Goal: Obtain resource: Obtain resource

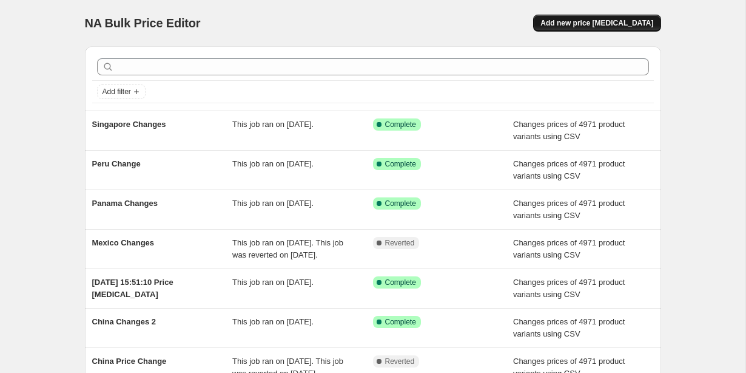
click at [594, 16] on button "Add new price [MEDICAL_DATA]" at bounding box center [596, 23] width 127 height 17
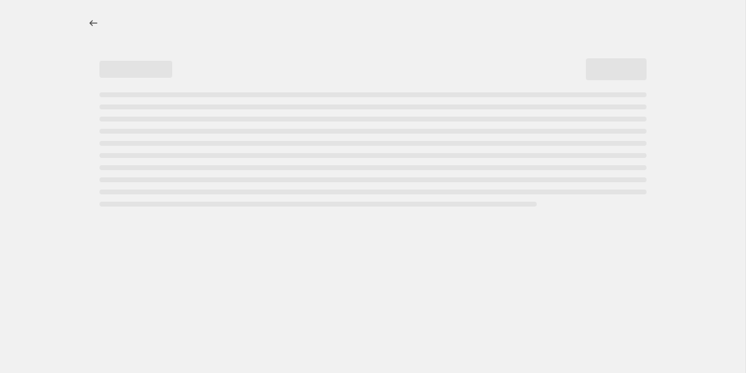
select select "percentage"
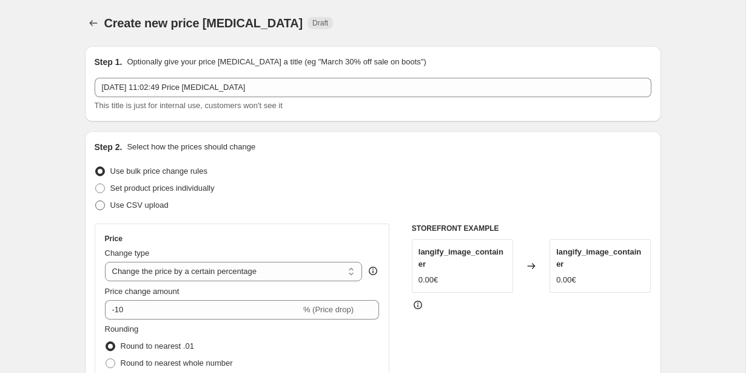
click at [100, 205] on span at bounding box center [100, 205] width 10 height 10
click at [96, 201] on input "Use CSV upload" at bounding box center [95, 200] width 1 height 1
radio input "true"
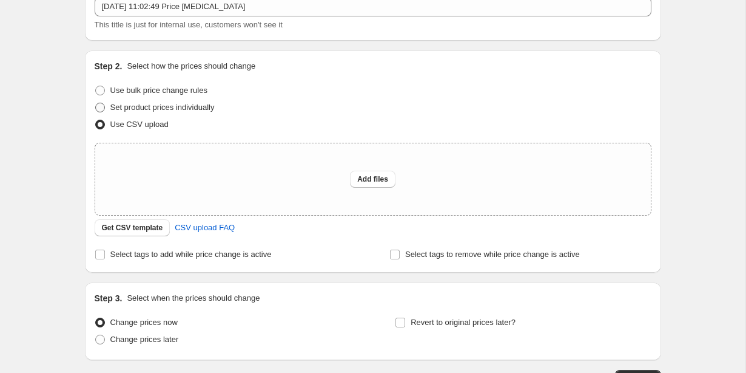
scroll to position [82, 0]
click at [144, 223] on span "Get CSV template" at bounding box center [132, 226] width 61 height 10
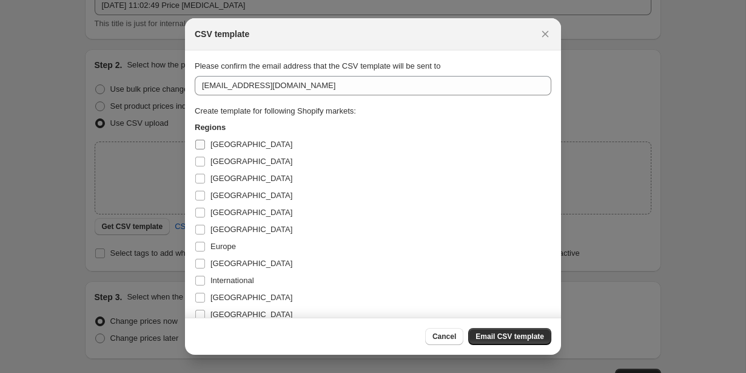
click at [204, 143] on input "[GEOGRAPHIC_DATA]" at bounding box center [200, 145] width 10 height 10
checkbox input "true"
click at [202, 157] on input "[GEOGRAPHIC_DATA]" at bounding box center [200, 162] width 10 height 10
checkbox input "true"
click at [200, 175] on input "[GEOGRAPHIC_DATA]" at bounding box center [200, 179] width 10 height 10
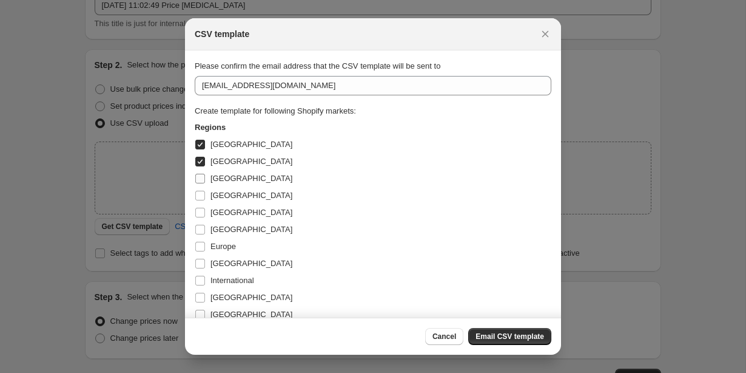
checkbox input "true"
click at [200, 195] on input "[GEOGRAPHIC_DATA]" at bounding box center [200, 195] width 10 height 10
checkbox input "true"
click at [199, 216] on input "[GEOGRAPHIC_DATA]" at bounding box center [200, 212] width 10 height 10
checkbox input "true"
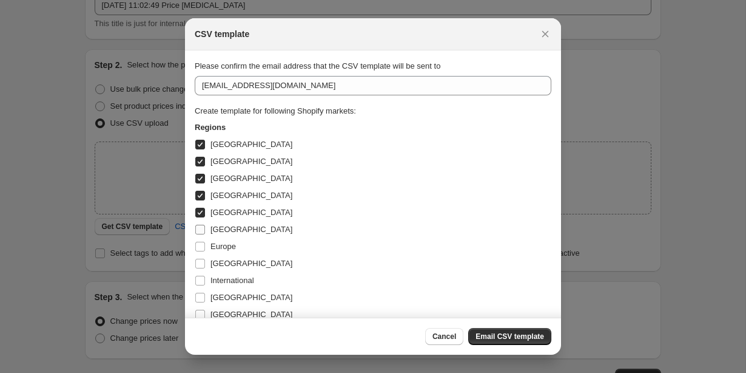
click at [199, 229] on input "[GEOGRAPHIC_DATA]" at bounding box center [200, 229] width 10 height 10
checkbox input "true"
click at [199, 242] on input "Europe" at bounding box center [200, 246] width 10 height 10
checkbox input "true"
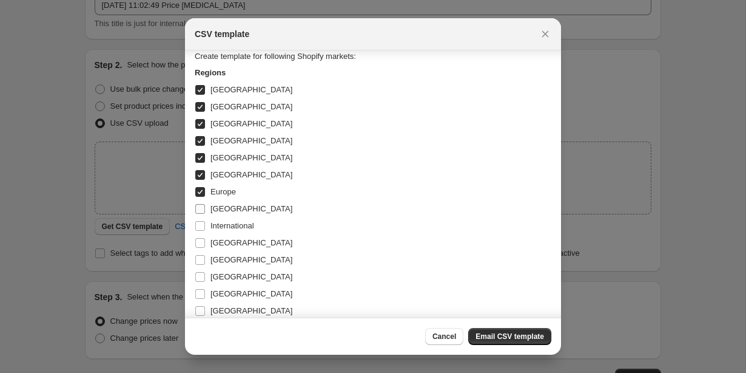
click at [200, 215] on label "[GEOGRAPHIC_DATA]" at bounding box center [244, 208] width 98 height 17
click at [200, 214] on input "[GEOGRAPHIC_DATA]" at bounding box center [200, 209] width 10 height 10
checkbox input "true"
click at [200, 223] on input "International" at bounding box center [200, 226] width 10 height 10
checkbox input "true"
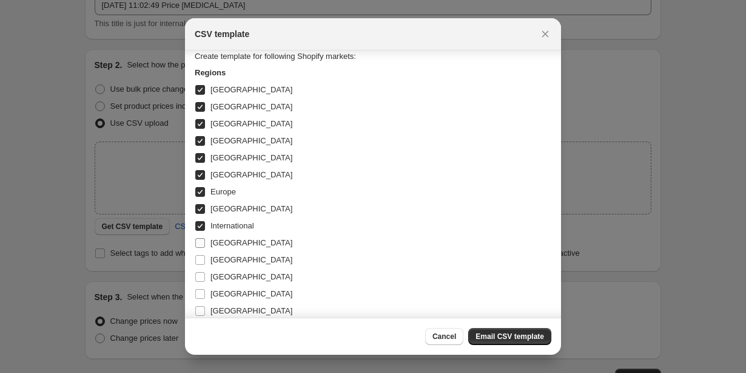
click at [200, 241] on input "[GEOGRAPHIC_DATA]" at bounding box center [200, 243] width 10 height 10
checkbox input "true"
click at [200, 259] on input "[GEOGRAPHIC_DATA]" at bounding box center [200, 260] width 10 height 10
checkbox input "true"
click at [200, 274] on input "[GEOGRAPHIC_DATA]" at bounding box center [200, 277] width 10 height 10
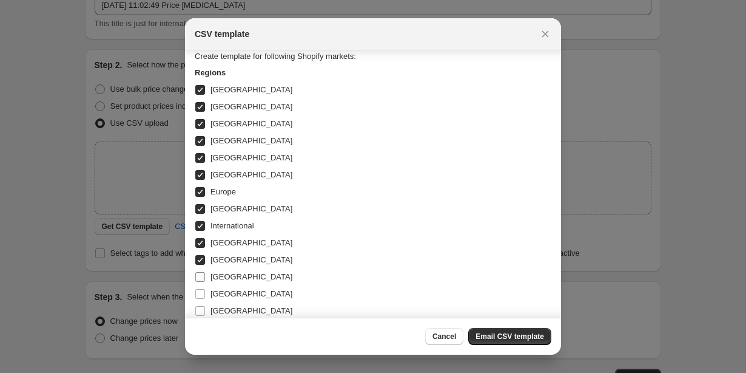
checkbox input "true"
click at [200, 288] on label "[GEOGRAPHIC_DATA]" at bounding box center [244, 293] width 98 height 17
click at [200, 289] on input "[GEOGRAPHIC_DATA]" at bounding box center [200, 294] width 10 height 10
checkbox input "true"
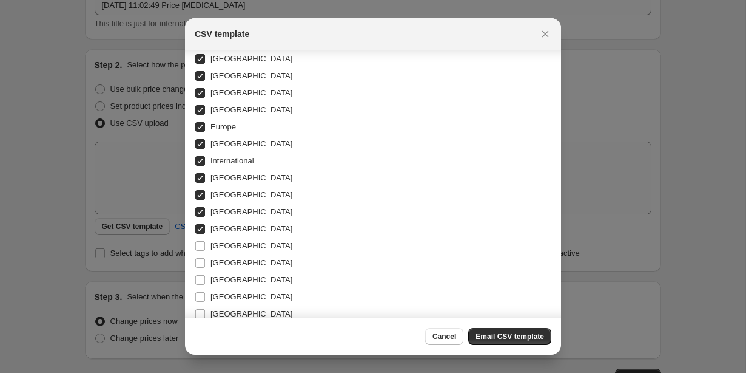
scroll to position [120, 0]
click at [199, 250] on span ":r2b:" at bounding box center [200, 245] width 11 height 11
click at [199, 250] on input "[GEOGRAPHIC_DATA]" at bounding box center [200, 245] width 10 height 10
checkbox input "true"
click at [199, 261] on input "[GEOGRAPHIC_DATA]" at bounding box center [200, 262] width 10 height 10
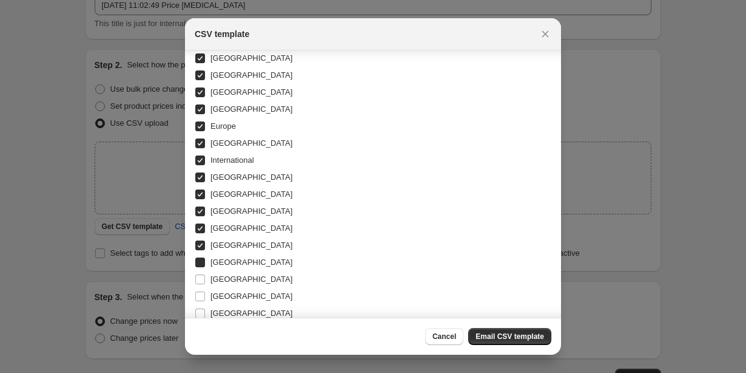
checkbox input "true"
click at [199, 282] on input "[GEOGRAPHIC_DATA]" at bounding box center [200, 279] width 10 height 10
checkbox input "true"
click at [199, 295] on input "[GEOGRAPHIC_DATA]" at bounding box center [200, 296] width 10 height 10
checkbox input "true"
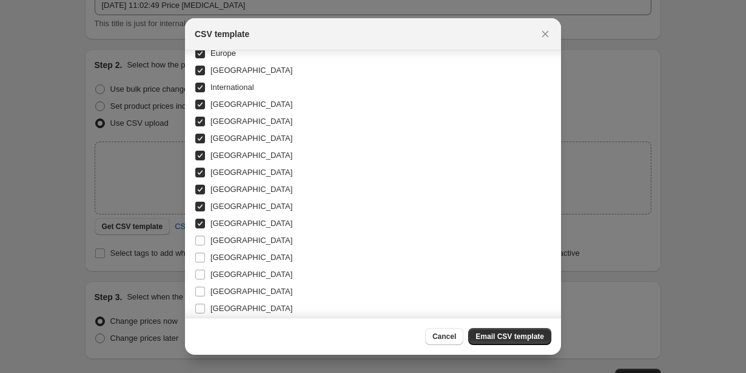
scroll to position [195, 0]
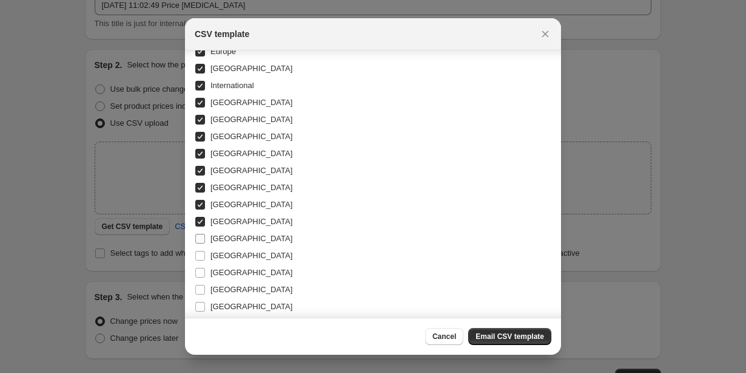
click at [200, 241] on input "[GEOGRAPHIC_DATA]" at bounding box center [200, 239] width 10 height 10
checkbox input "true"
click at [200, 256] on input "[GEOGRAPHIC_DATA]" at bounding box center [200, 256] width 10 height 10
checkbox input "true"
click at [200, 269] on input "[GEOGRAPHIC_DATA]" at bounding box center [200, 273] width 10 height 10
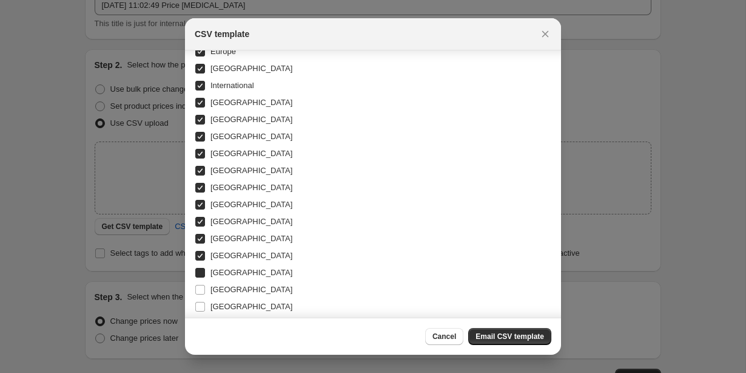
checkbox input "true"
click at [200, 289] on input "[GEOGRAPHIC_DATA]" at bounding box center [200, 290] width 10 height 10
checkbox input "true"
click at [200, 299] on label "[GEOGRAPHIC_DATA]" at bounding box center [244, 306] width 98 height 17
click at [200, 302] on input "[GEOGRAPHIC_DATA]" at bounding box center [200, 307] width 10 height 10
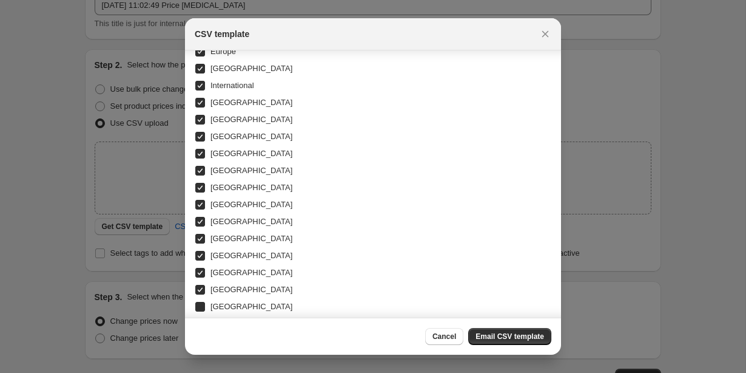
checkbox input "true"
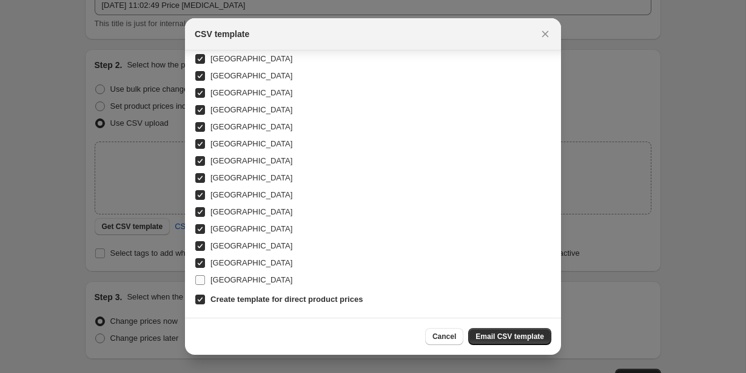
scroll to position [238, 0]
click at [200, 277] on input "[GEOGRAPHIC_DATA]" at bounding box center [200, 280] width 10 height 10
checkbox input "true"
click at [485, 331] on button "Email CSV template" at bounding box center [509, 336] width 83 height 17
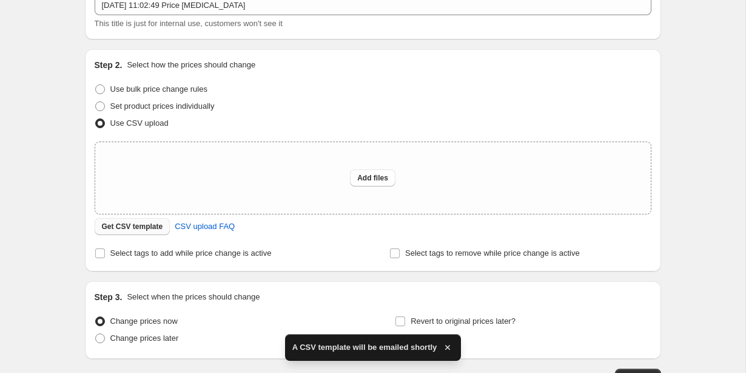
click at [115, 226] on span "Get CSV template" at bounding box center [132, 226] width 61 height 10
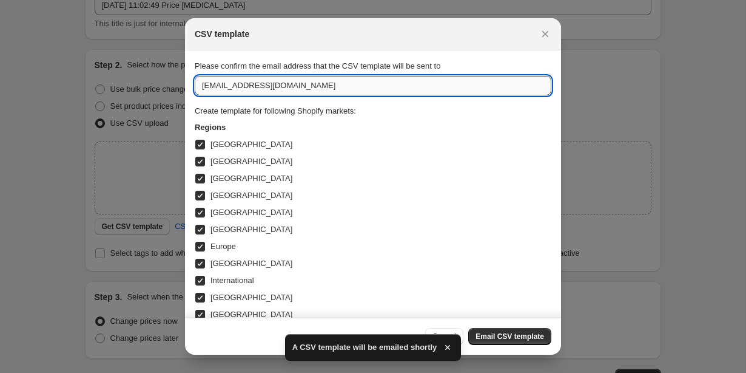
click at [213, 88] on input "[EMAIL_ADDRESS][DOMAIN_NAME]" at bounding box center [373, 85] width 357 height 19
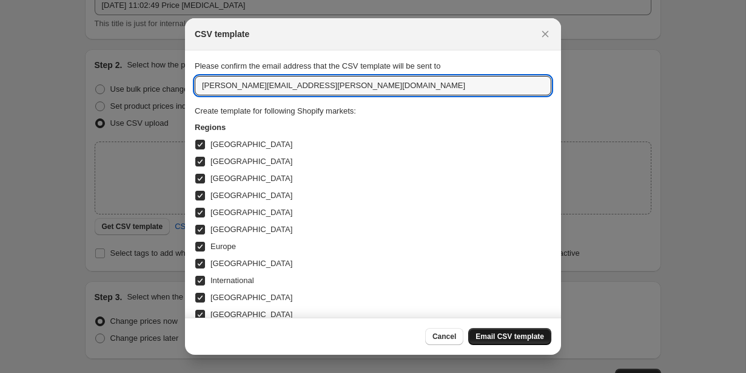
type input "[PERSON_NAME][EMAIL_ADDRESS][PERSON_NAME][DOMAIN_NAME]"
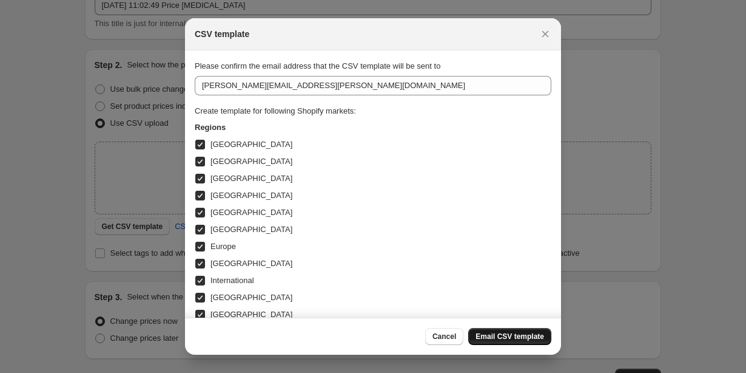
click at [485, 339] on span "Email CSV template" at bounding box center [510, 336] width 69 height 10
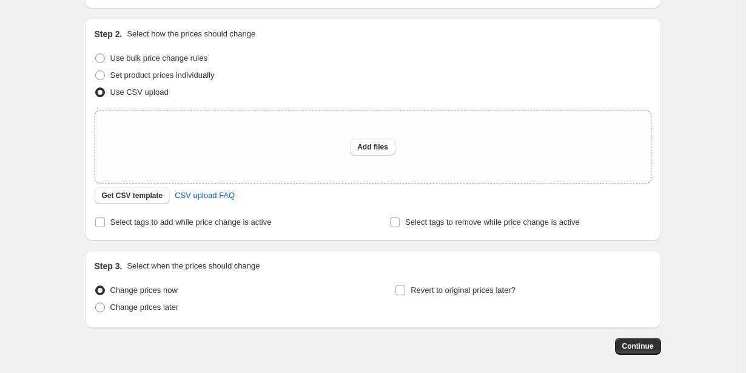
scroll to position [105, 0]
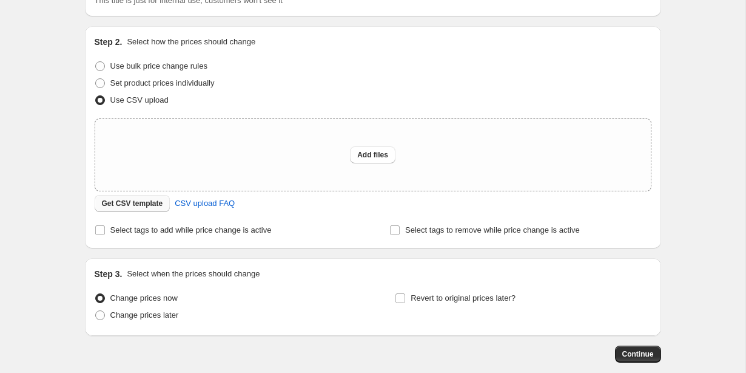
click at [142, 201] on span "Get CSV template" at bounding box center [132, 203] width 61 height 10
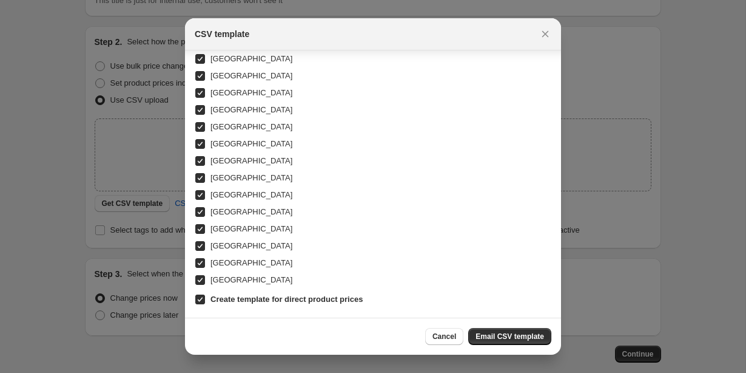
scroll to position [238, 0]
click at [510, 335] on span "Email CSV template" at bounding box center [510, 336] width 69 height 10
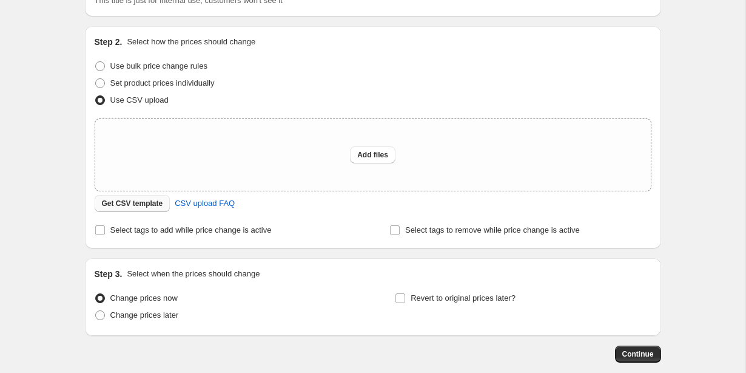
click at [112, 204] on span "Get CSV template" at bounding box center [132, 203] width 61 height 10
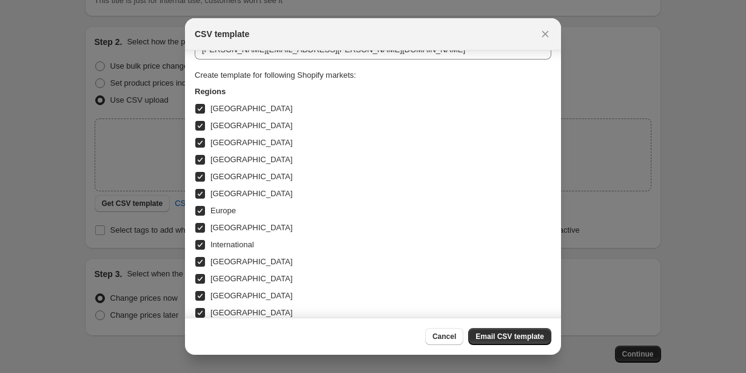
scroll to position [36, 0]
click at [198, 194] on input "[GEOGRAPHIC_DATA]" at bounding box center [200, 193] width 10 height 10
checkbox input "false"
click at [198, 207] on input "Europe" at bounding box center [200, 210] width 10 height 10
checkbox input "false"
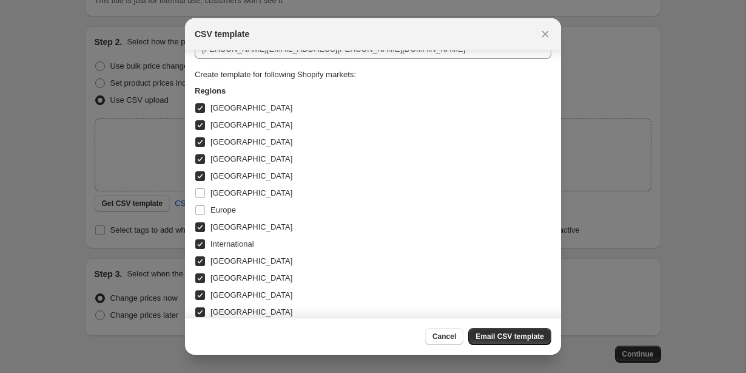
click at [198, 243] on input "International" at bounding box center [200, 244] width 10 height 10
checkbox input "false"
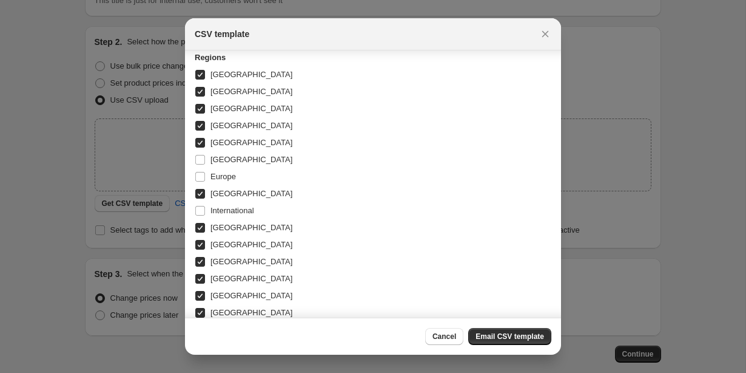
click at [198, 279] on input "[GEOGRAPHIC_DATA]" at bounding box center [200, 279] width 10 height 10
checkbox input "false"
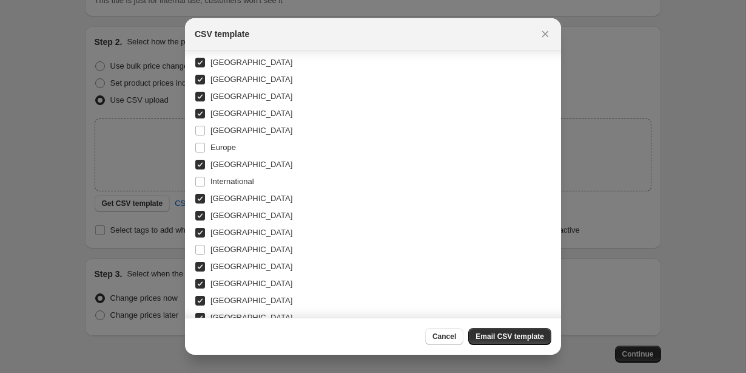
click at [201, 282] on input "[GEOGRAPHIC_DATA]" at bounding box center [200, 283] width 10 height 10
checkbox input "false"
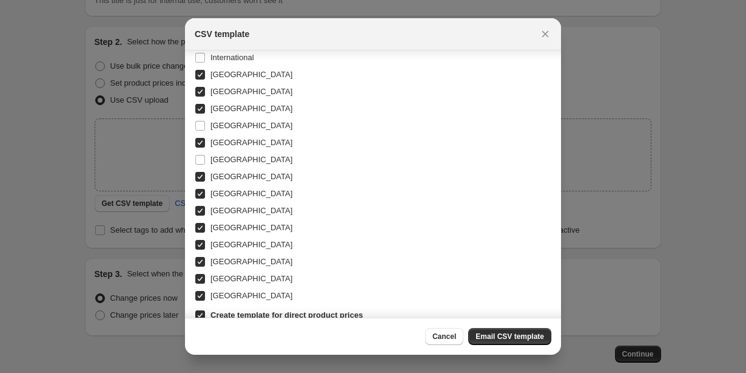
scroll to position [223, 0]
click at [200, 227] on input "[GEOGRAPHIC_DATA]" at bounding box center [200, 227] width 10 height 10
checkbox input "false"
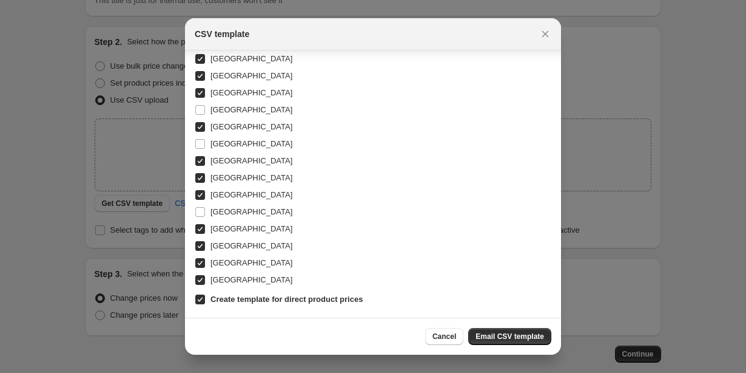
scroll to position [238, 0]
click at [200, 248] on input "[GEOGRAPHIC_DATA]" at bounding box center [200, 246] width 10 height 10
checkbox input "false"
click at [200, 267] on input "[GEOGRAPHIC_DATA]" at bounding box center [200, 263] width 10 height 10
checkbox input "false"
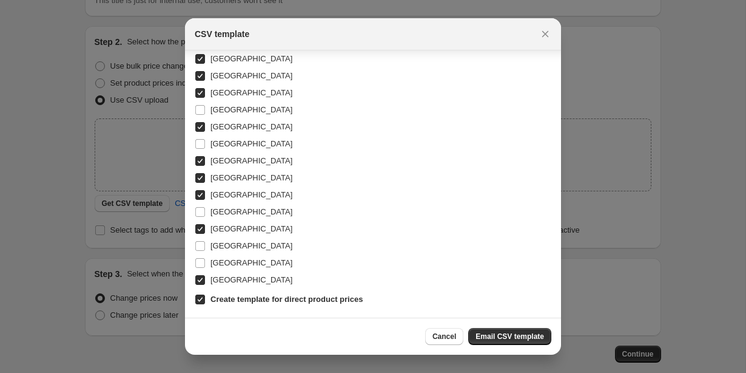
click at [201, 180] on input "[GEOGRAPHIC_DATA]" at bounding box center [200, 178] width 10 height 10
checkbox input "false"
click at [494, 335] on span "Email CSV template" at bounding box center [510, 336] width 69 height 10
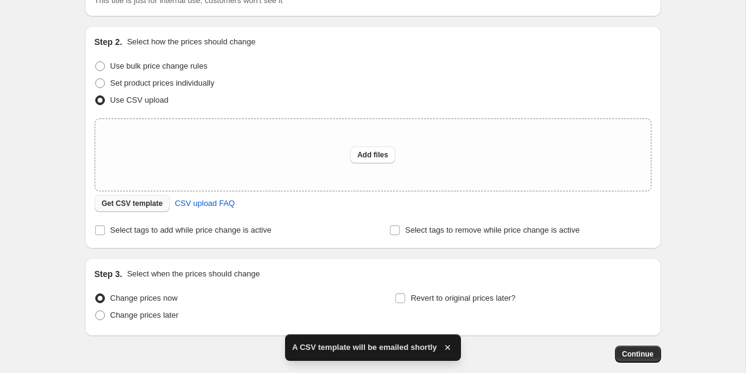
click at [130, 204] on span "Get CSV template" at bounding box center [132, 203] width 61 height 10
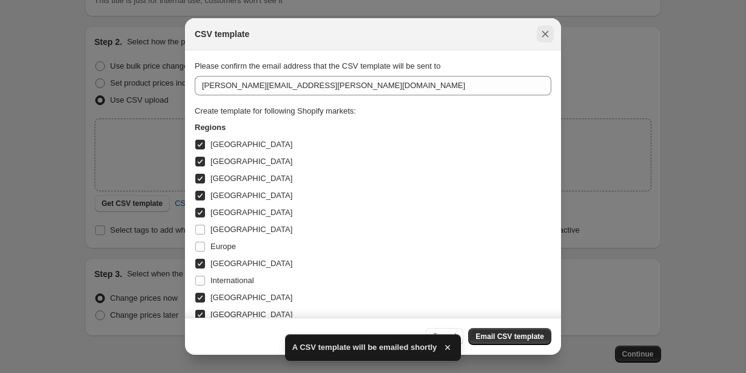
click at [547, 33] on icon "Close" at bounding box center [545, 34] width 7 height 7
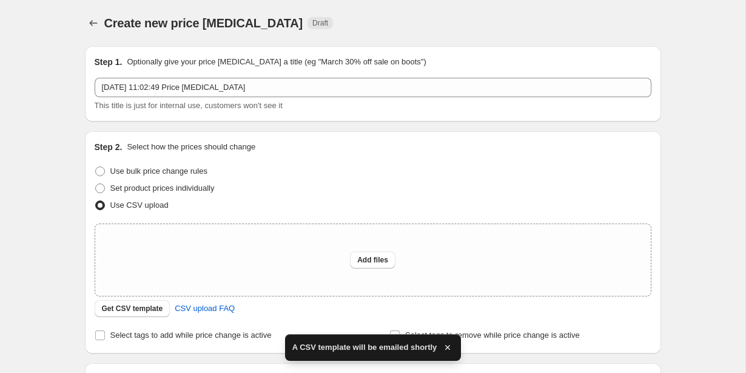
scroll to position [105, 0]
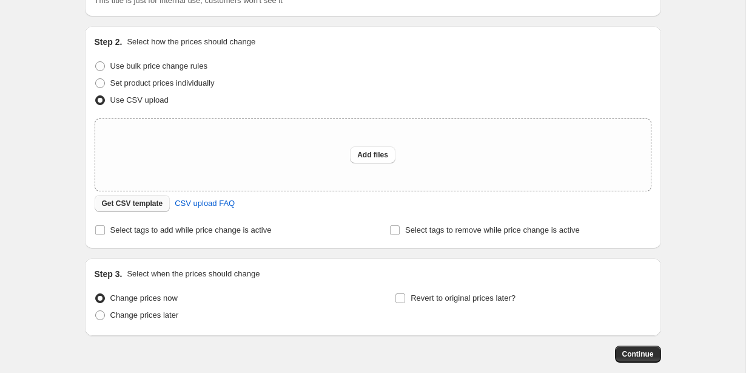
click at [127, 204] on span "Get CSV template" at bounding box center [132, 203] width 61 height 10
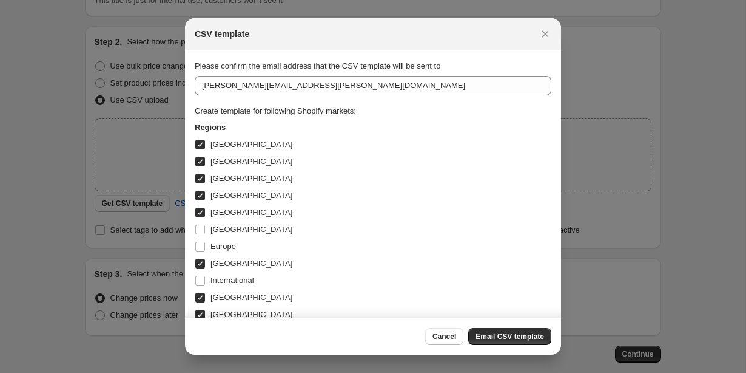
click at [198, 145] on input "[GEOGRAPHIC_DATA]" at bounding box center [200, 145] width 10 height 10
checkbox input "false"
click at [201, 154] on label "[GEOGRAPHIC_DATA]" at bounding box center [244, 161] width 98 height 17
click at [201, 157] on input "[GEOGRAPHIC_DATA]" at bounding box center [200, 162] width 10 height 10
checkbox input "false"
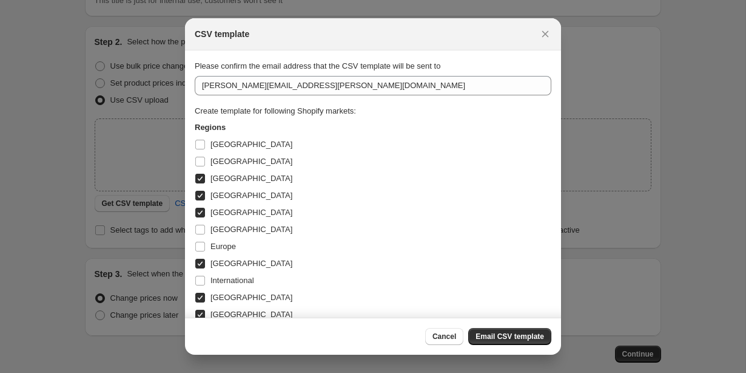
click at [200, 181] on input "[GEOGRAPHIC_DATA]" at bounding box center [200, 179] width 10 height 10
checkbox input "false"
click at [200, 198] on input "[GEOGRAPHIC_DATA]" at bounding box center [200, 195] width 10 height 10
checkbox input "false"
click at [200, 210] on input "[GEOGRAPHIC_DATA]" at bounding box center [200, 212] width 10 height 10
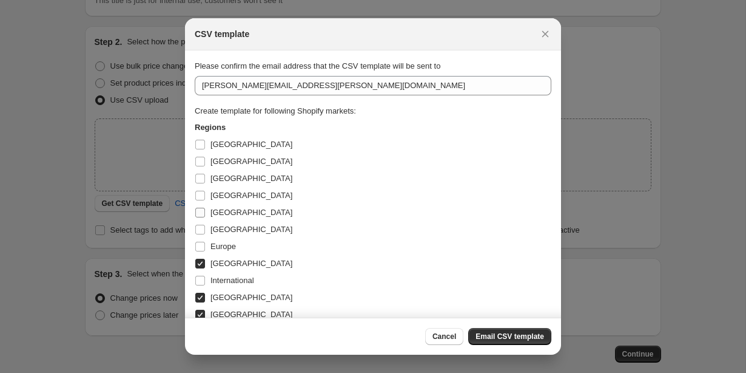
checkbox input "false"
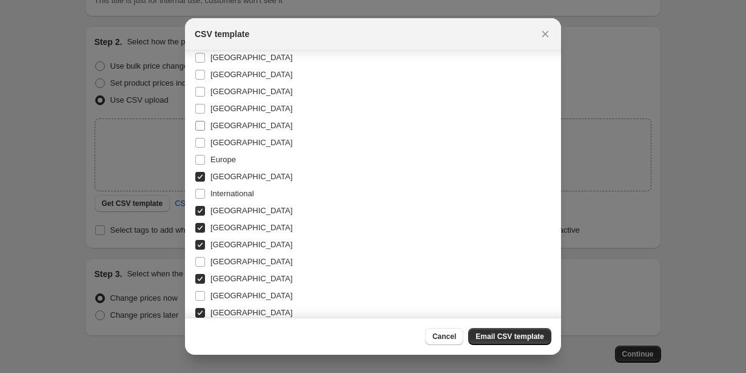
scroll to position [87, 0]
click at [199, 180] on input "[GEOGRAPHIC_DATA]" at bounding box center [200, 176] width 10 height 10
checkbox input "false"
click at [201, 214] on input "[GEOGRAPHIC_DATA]" at bounding box center [200, 210] width 10 height 10
checkbox input "false"
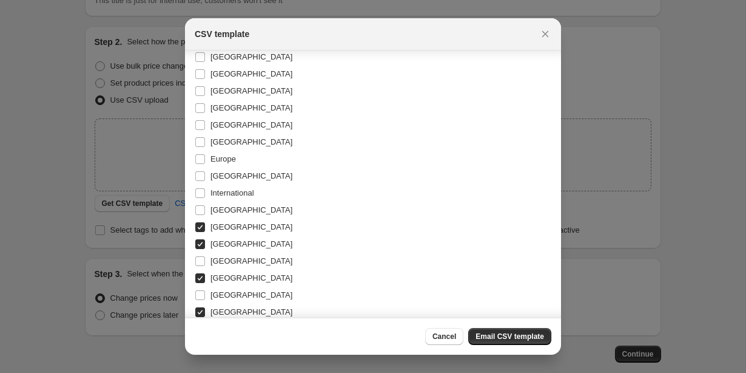
click at [200, 231] on input "[GEOGRAPHIC_DATA]" at bounding box center [200, 227] width 10 height 10
checkbox input "false"
click at [200, 239] on input "[GEOGRAPHIC_DATA]" at bounding box center [200, 244] width 10 height 10
checkbox input "false"
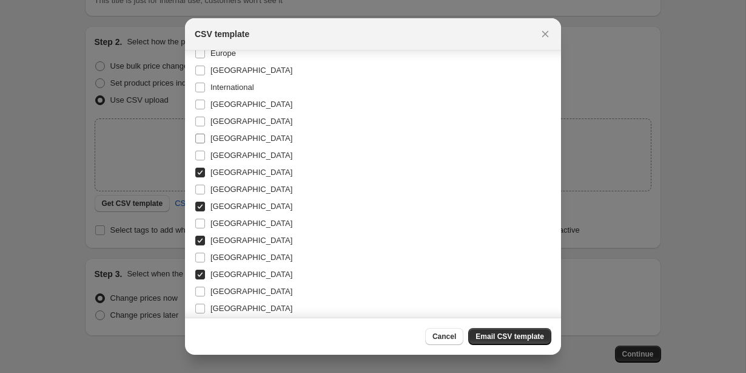
scroll to position [202, 0]
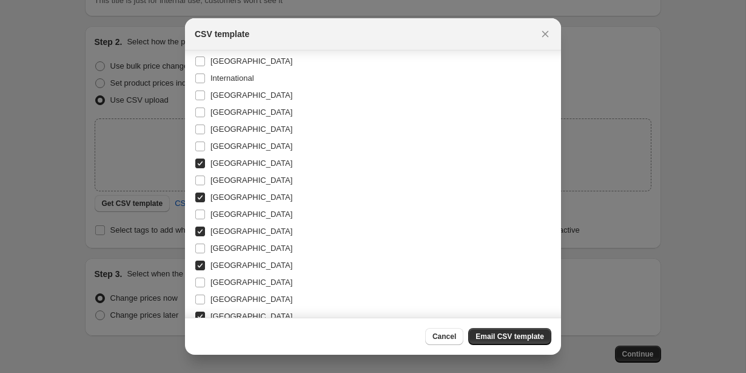
click at [200, 155] on label "[GEOGRAPHIC_DATA]" at bounding box center [244, 163] width 98 height 17
click at [200, 158] on input "[GEOGRAPHIC_DATA]" at bounding box center [200, 163] width 10 height 10
checkbox input "false"
click at [198, 194] on input "[GEOGRAPHIC_DATA]" at bounding box center [200, 197] width 10 height 10
checkbox input "false"
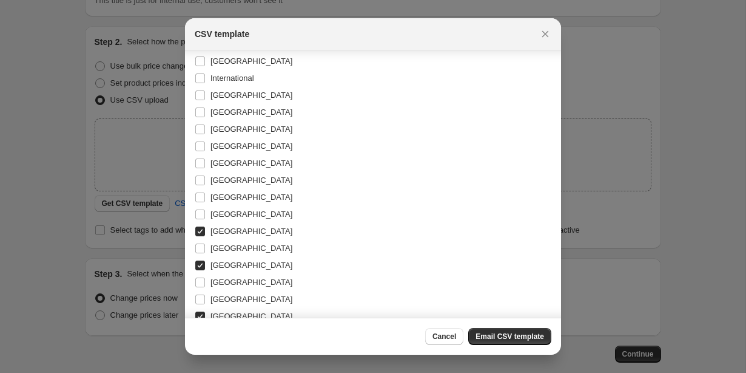
click at [197, 234] on input "[GEOGRAPHIC_DATA]" at bounding box center [200, 231] width 10 height 10
checkbox input "false"
click at [197, 283] on input "[GEOGRAPHIC_DATA]" at bounding box center [200, 282] width 10 height 10
checkbox input "true"
click at [198, 263] on input "[GEOGRAPHIC_DATA]" at bounding box center [200, 265] width 10 height 10
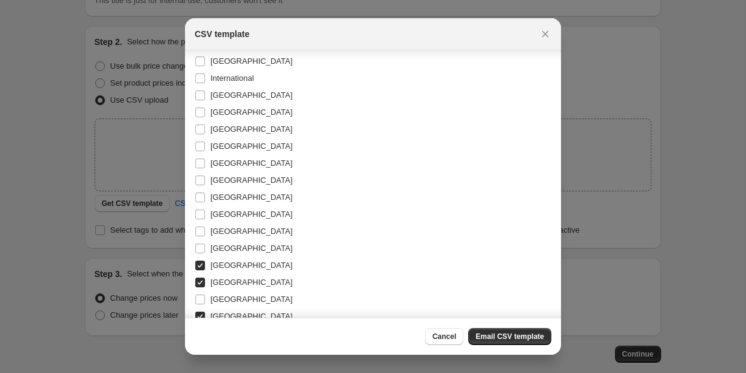
checkbox input "false"
click at [198, 278] on input "[GEOGRAPHIC_DATA]" at bounding box center [200, 282] width 10 height 10
checkbox input "false"
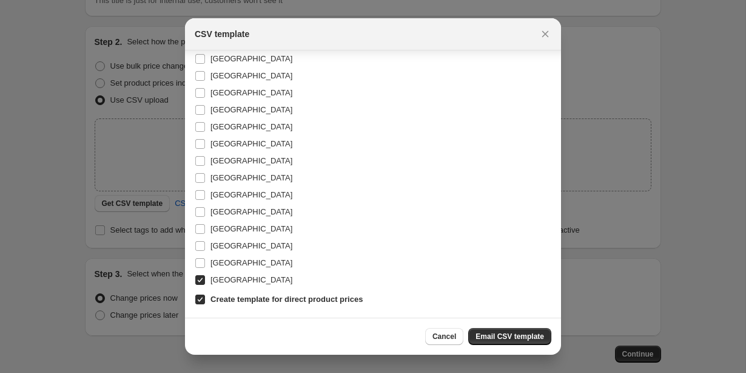
click at [198, 276] on input "[GEOGRAPHIC_DATA]" at bounding box center [200, 280] width 10 height 10
checkbox input "false"
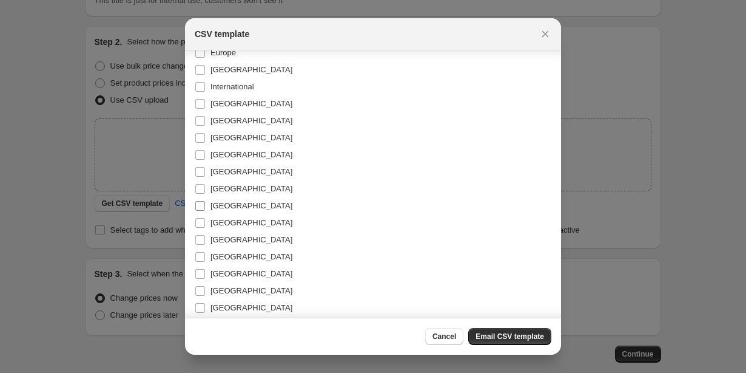
scroll to position [193, 0]
click at [199, 138] on input "[GEOGRAPHIC_DATA]" at bounding box center [200, 138] width 10 height 10
checkbox input "true"
click at [490, 337] on span "Email CSV template" at bounding box center [510, 336] width 69 height 10
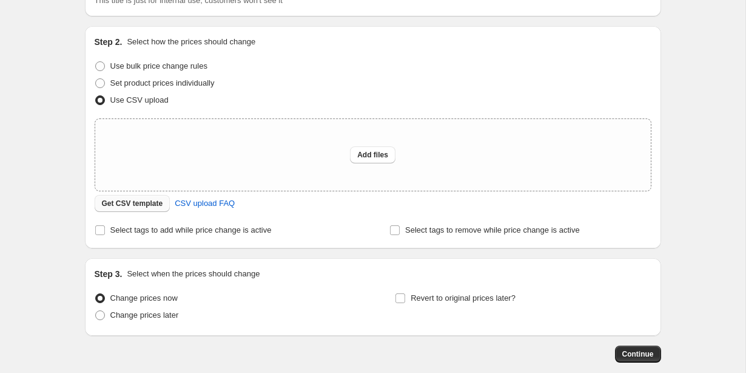
click at [136, 204] on span "Get CSV template" at bounding box center [132, 203] width 61 height 10
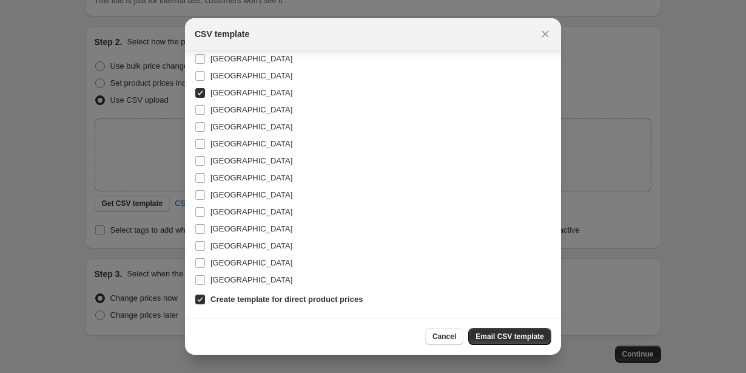
scroll to position [238, 0]
click at [491, 337] on span "Email CSV template" at bounding box center [510, 336] width 69 height 10
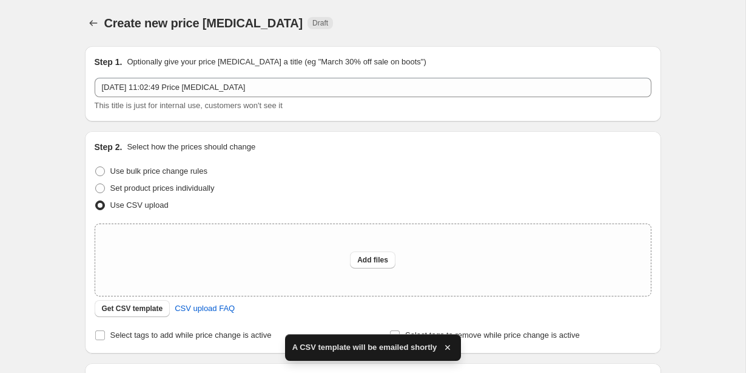
scroll to position [105, 0]
